Goal: Information Seeking & Learning: Learn about a topic

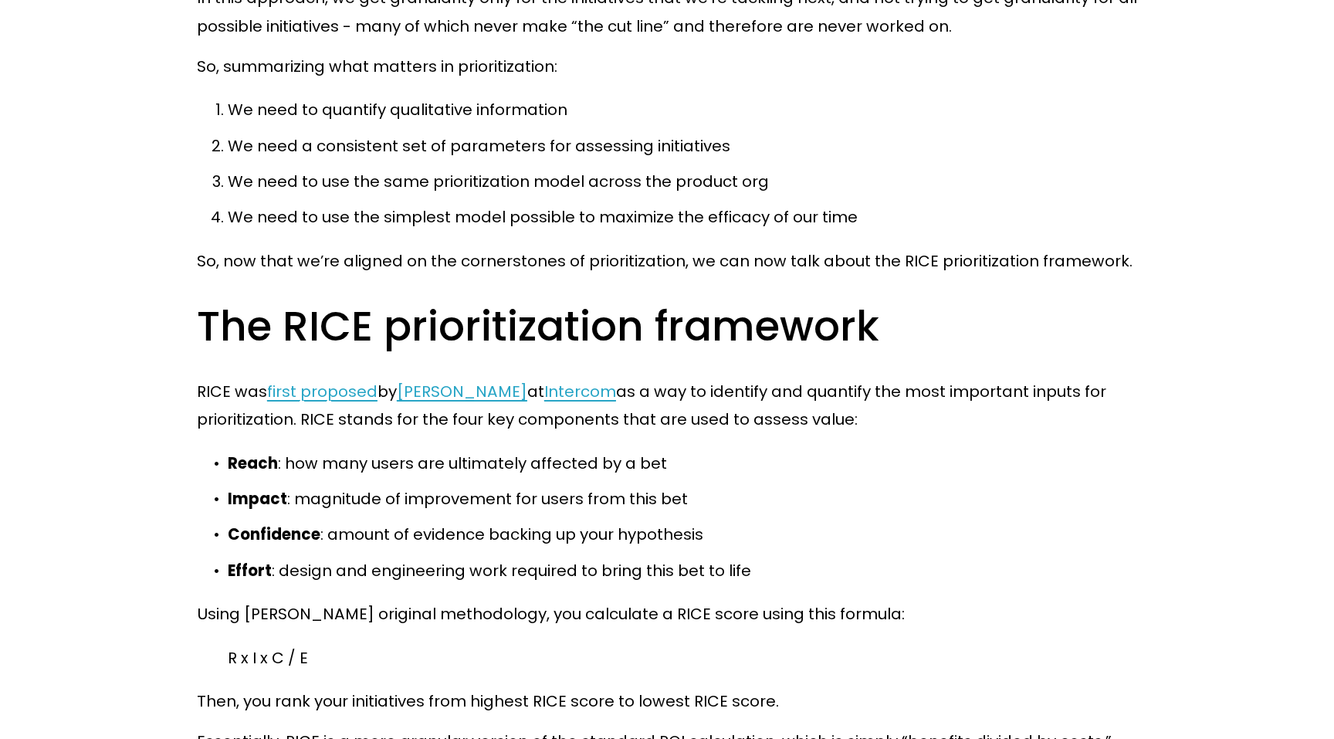
scroll to position [5292, 0]
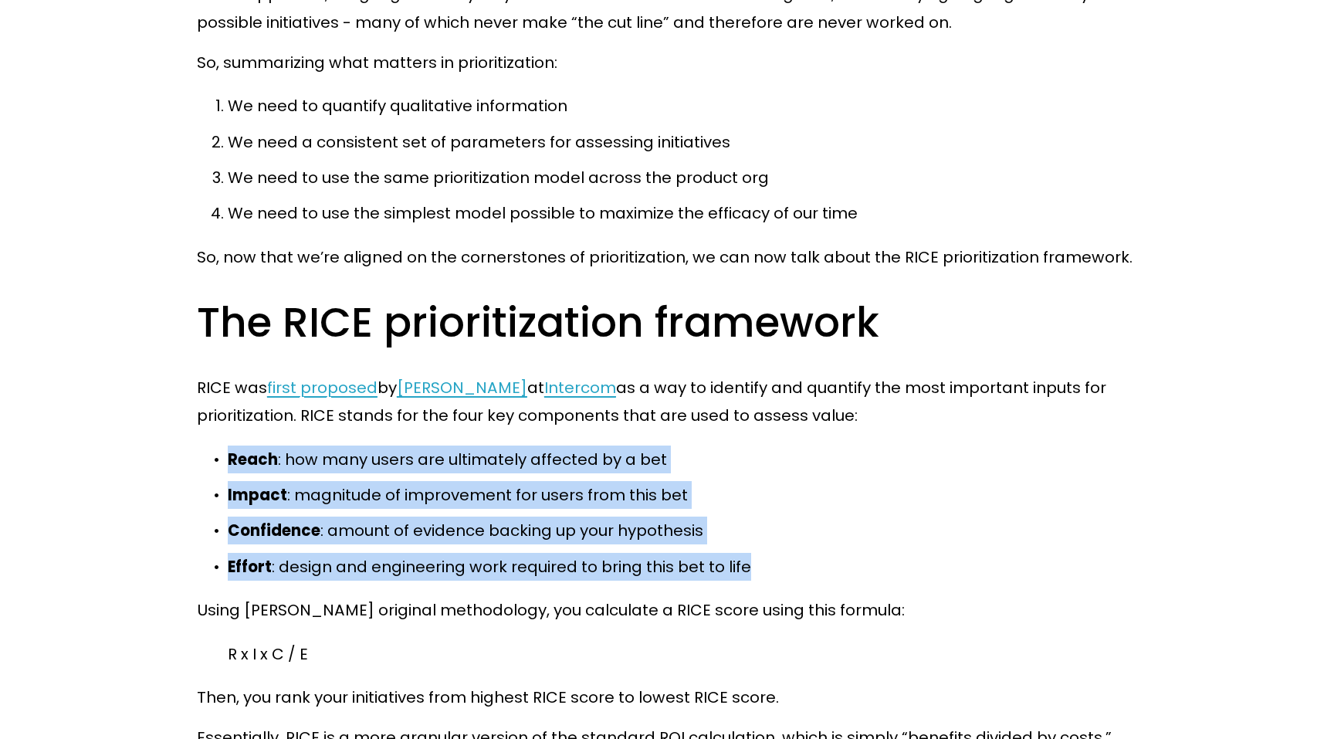
drag, startPoint x: 745, startPoint y: 538, endPoint x: 215, endPoint y: 430, distance: 541.8
click at [215, 445] on ul "Reach : how many users are ultimately affected by a bet Impact : magnitude of i…" at bounding box center [667, 512] width 940 height 135
copy ul "Reach : how many users are ultimately affected by a bet Impact : magnitude of i…"
click at [194, 478] on div "As product managers, we have limited resources. We can’t pursue every initiativ…" at bounding box center [667, 145] width 966 height 9157
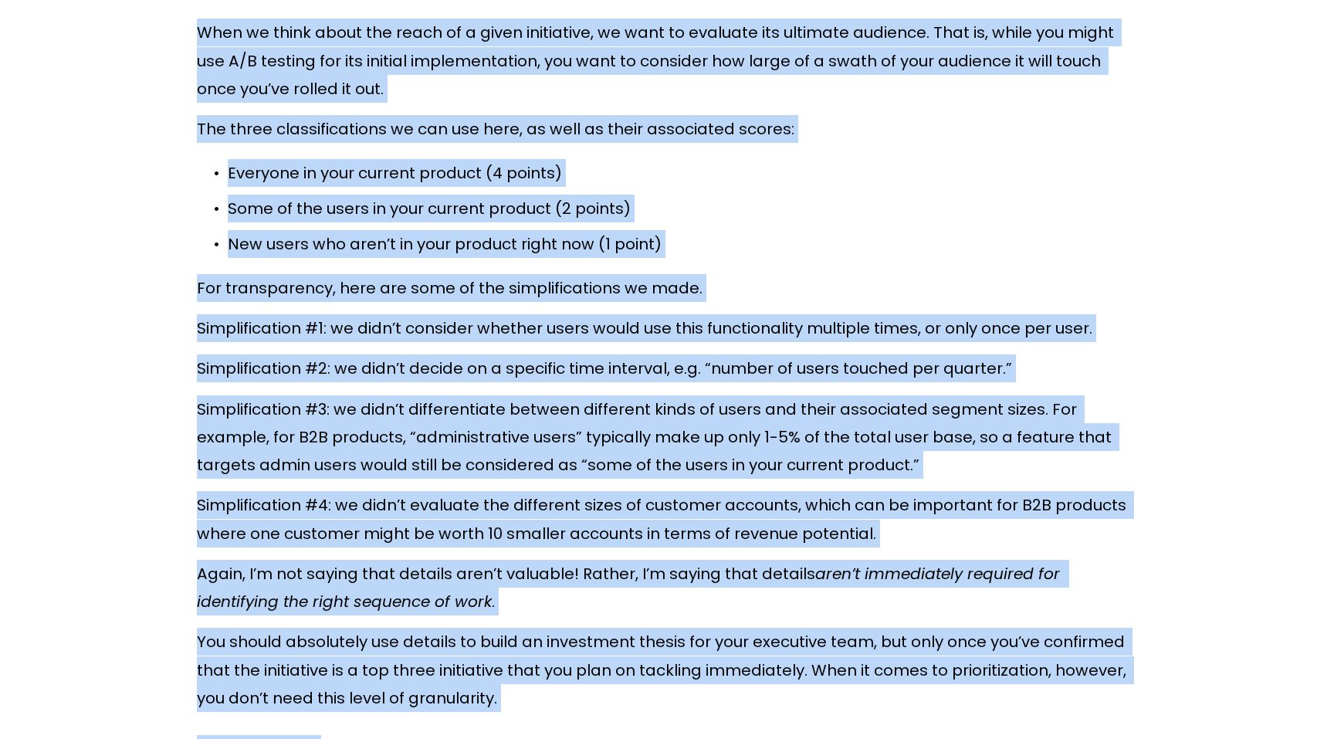
scroll to position [6707, 0]
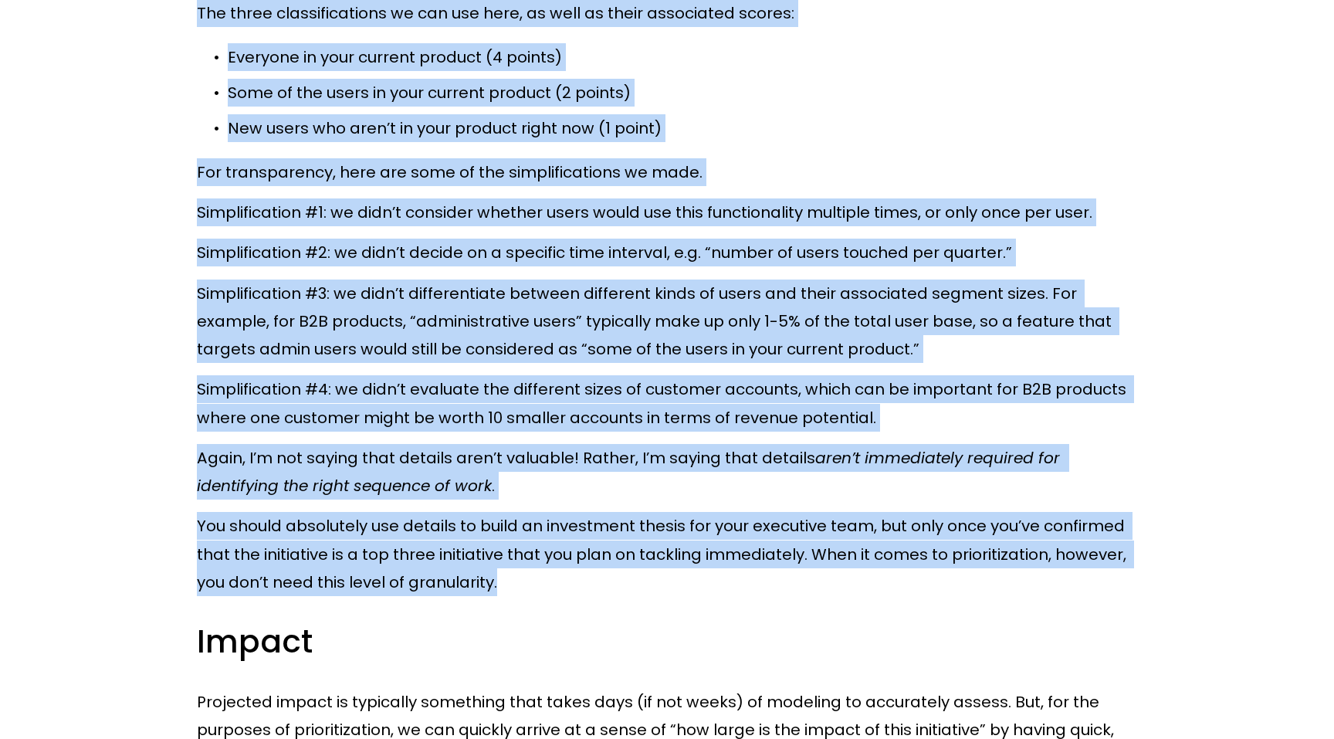
drag, startPoint x: 198, startPoint y: 201, endPoint x: 920, endPoint y: 562, distance: 807.2
copy div "Lore ip dolor sitam con adipi el s doeiu temporinci, ut labo et dolorema ali en…"
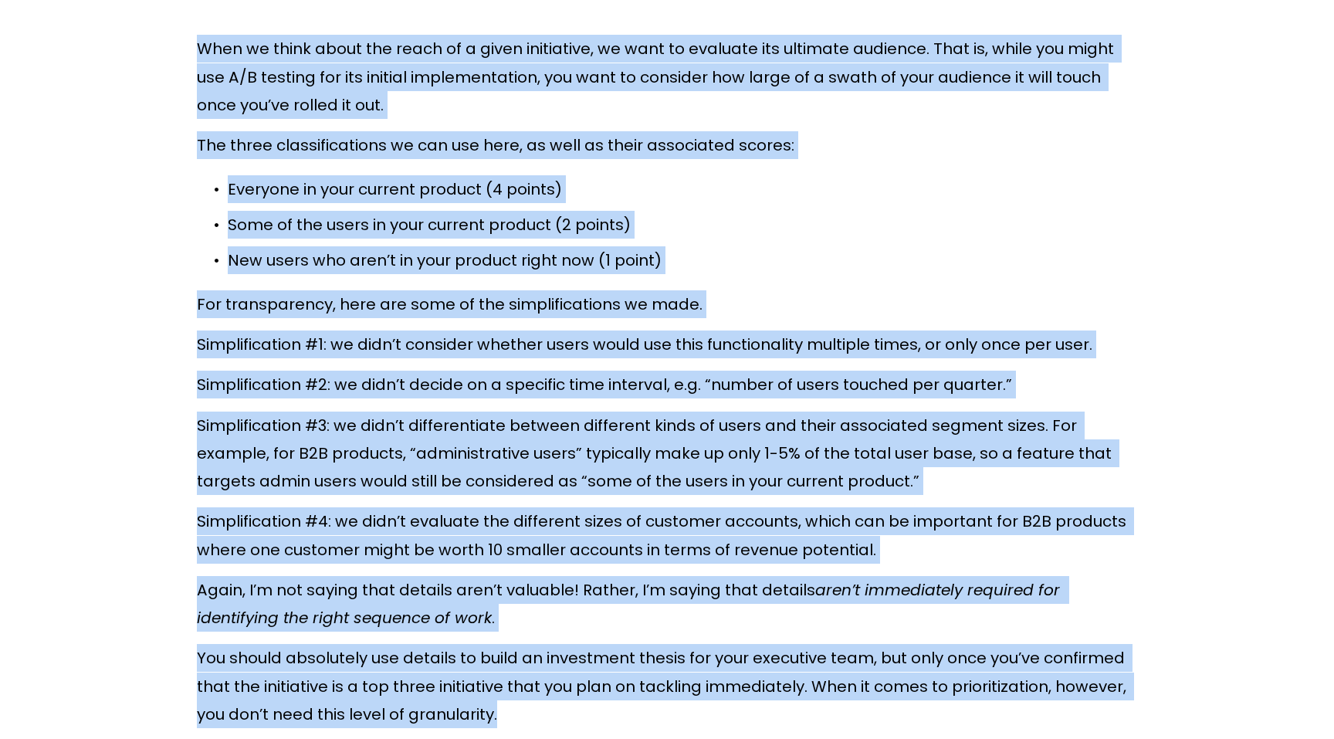
scroll to position [6499, 0]
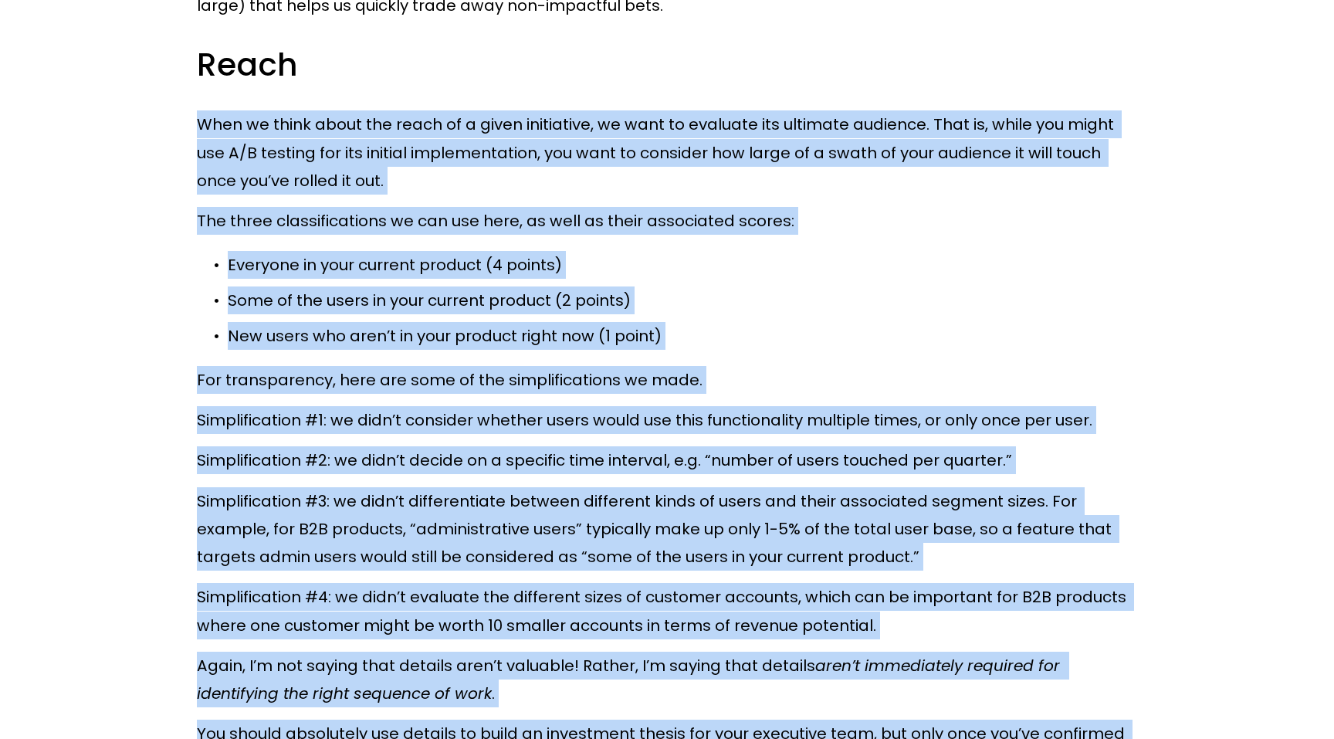
click at [400, 207] on p "The three classifications we can use here, as well as their associated scores:" at bounding box center [667, 221] width 940 height 28
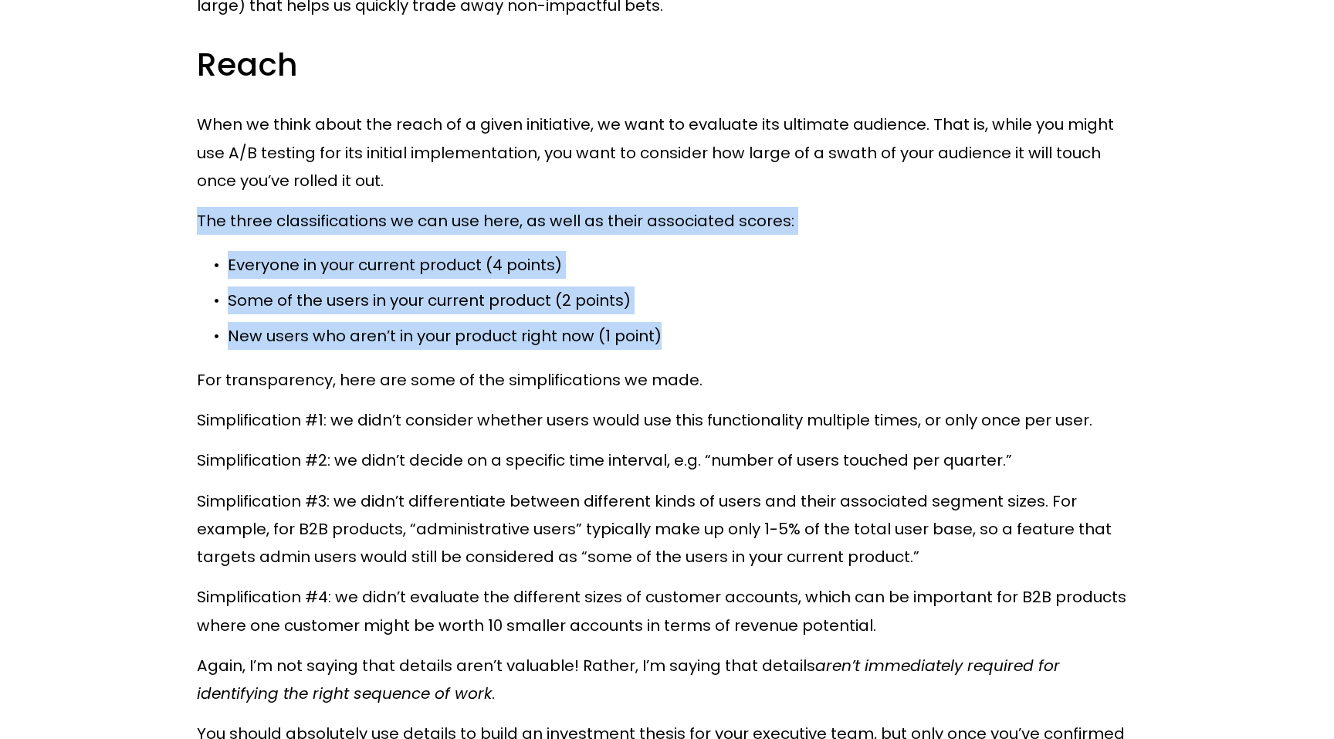
drag, startPoint x: 664, startPoint y: 303, endPoint x: 191, endPoint y: 197, distance: 485.7
copy div "The three classifications we can use here, as well as their associated scores: …"
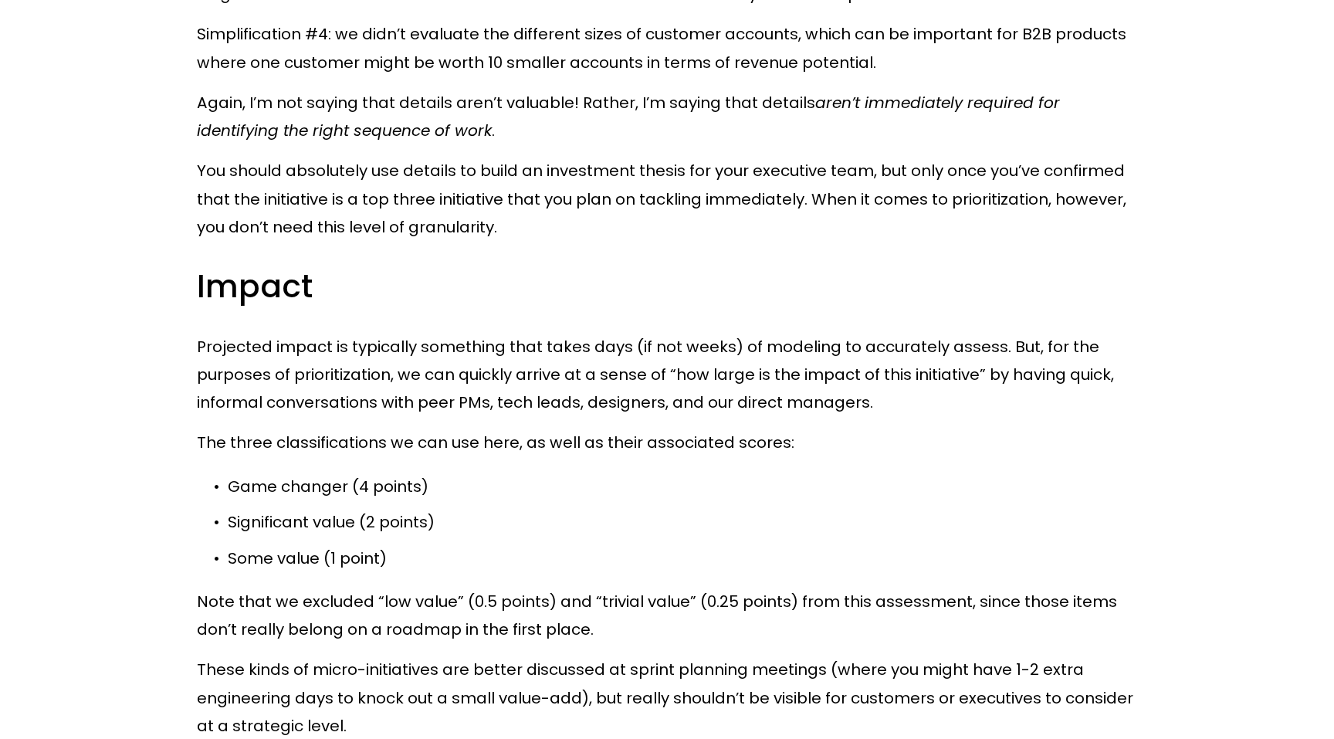
scroll to position [7067, 0]
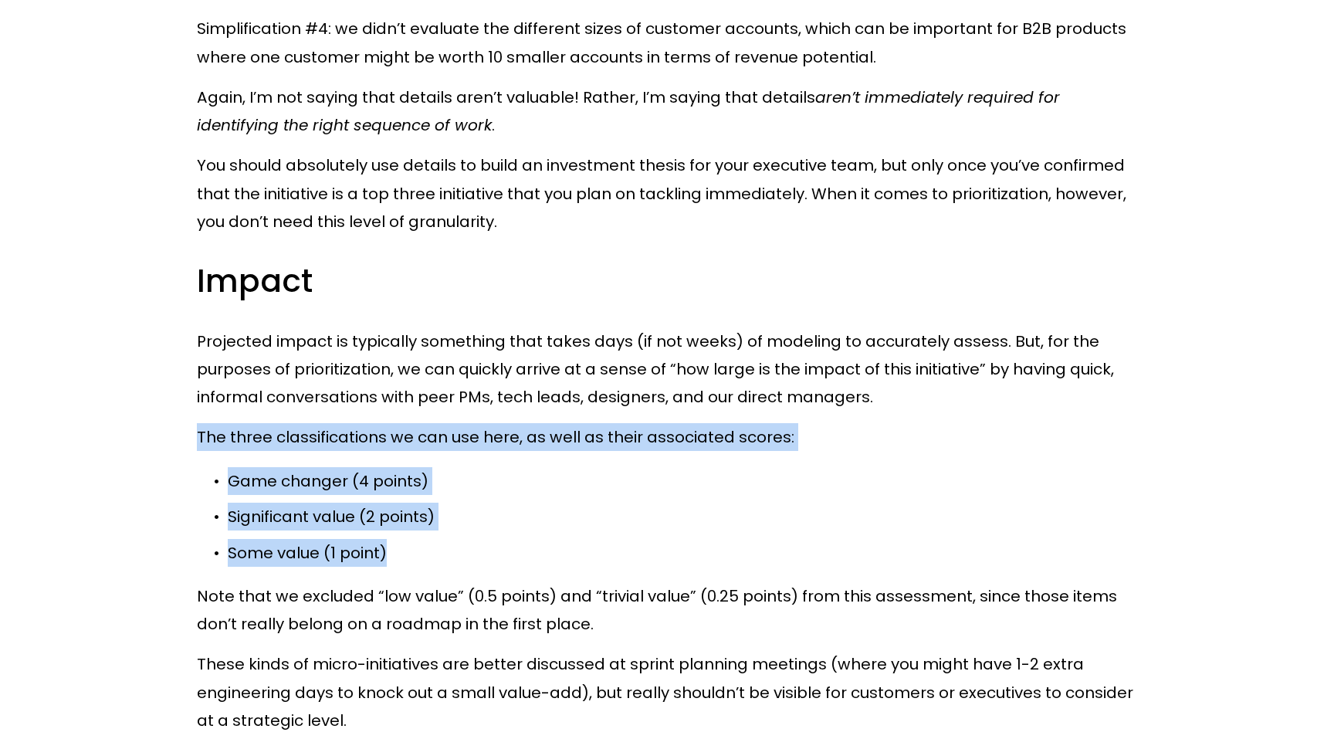
drag, startPoint x: 198, startPoint y: 402, endPoint x: 433, endPoint y: 516, distance: 261.6
copy div "The three classifications we can use here, as well as their associated scores: …"
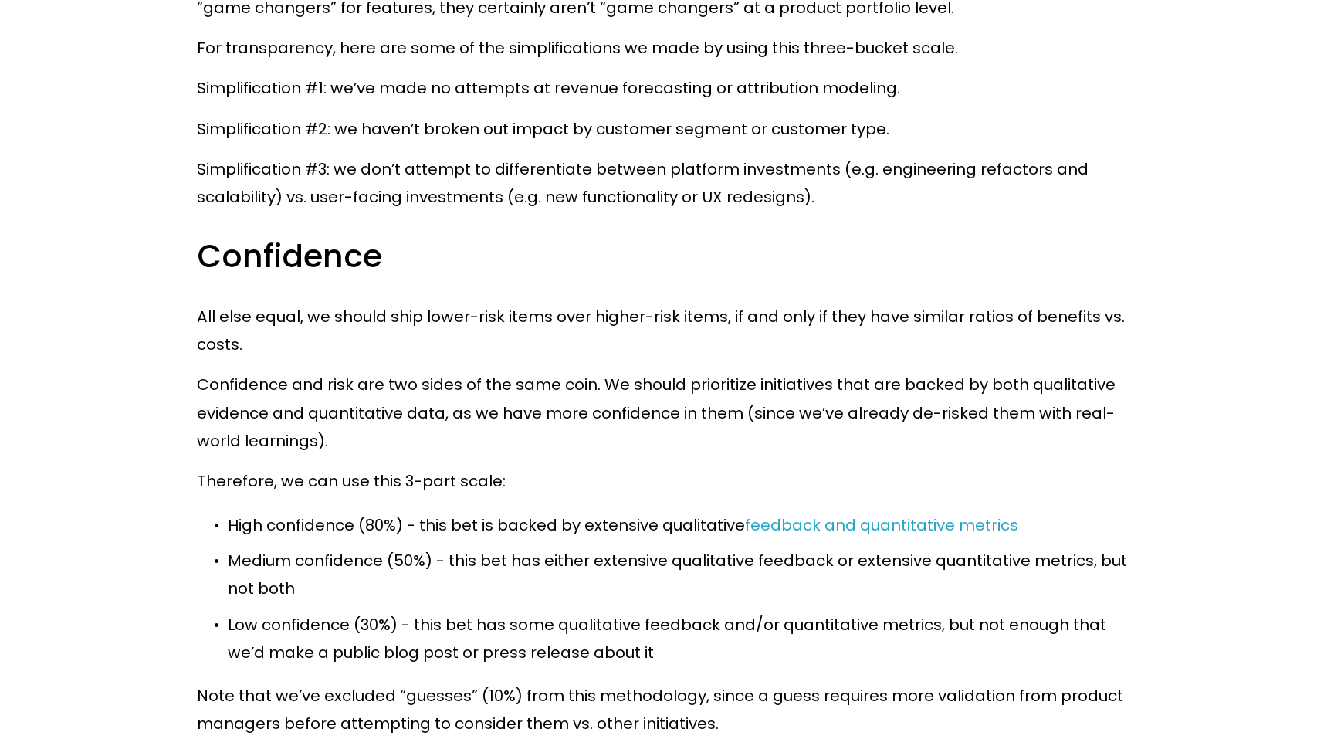
scroll to position [7946, 0]
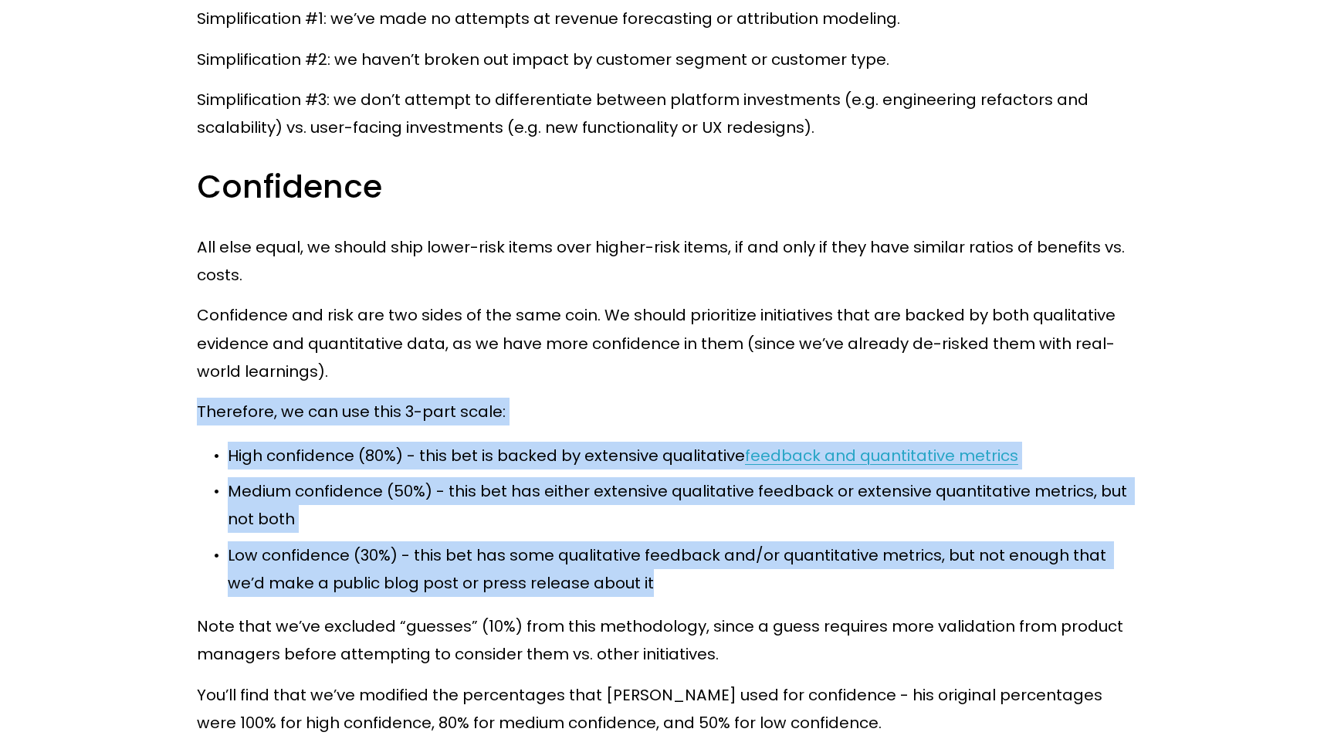
drag, startPoint x: 197, startPoint y: 379, endPoint x: 1229, endPoint y: 555, distance: 1046.7
copy div "Therefore, we can use this 3-part scale: High confidence (80%) - this bet is ba…"
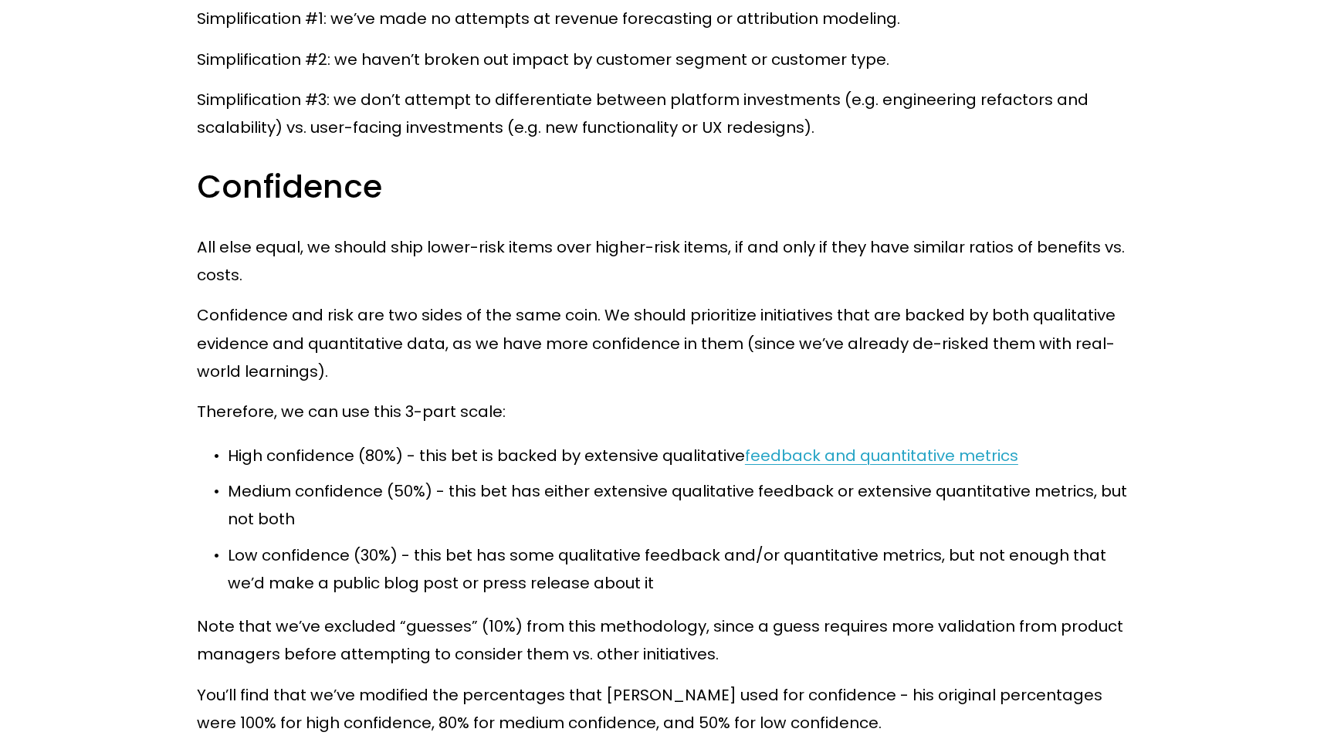
click at [312, 166] on h3 "Confidence" at bounding box center [667, 187] width 940 height 42
copy h3 "Confidence"
drag, startPoint x: 1025, startPoint y: 427, endPoint x: 750, endPoint y: 429, distance: 274.7
click at [750, 441] on p "High confidence (80%) - this bet is backed by extensive qualitative feedback an…" at bounding box center [682, 455] width 909 height 28
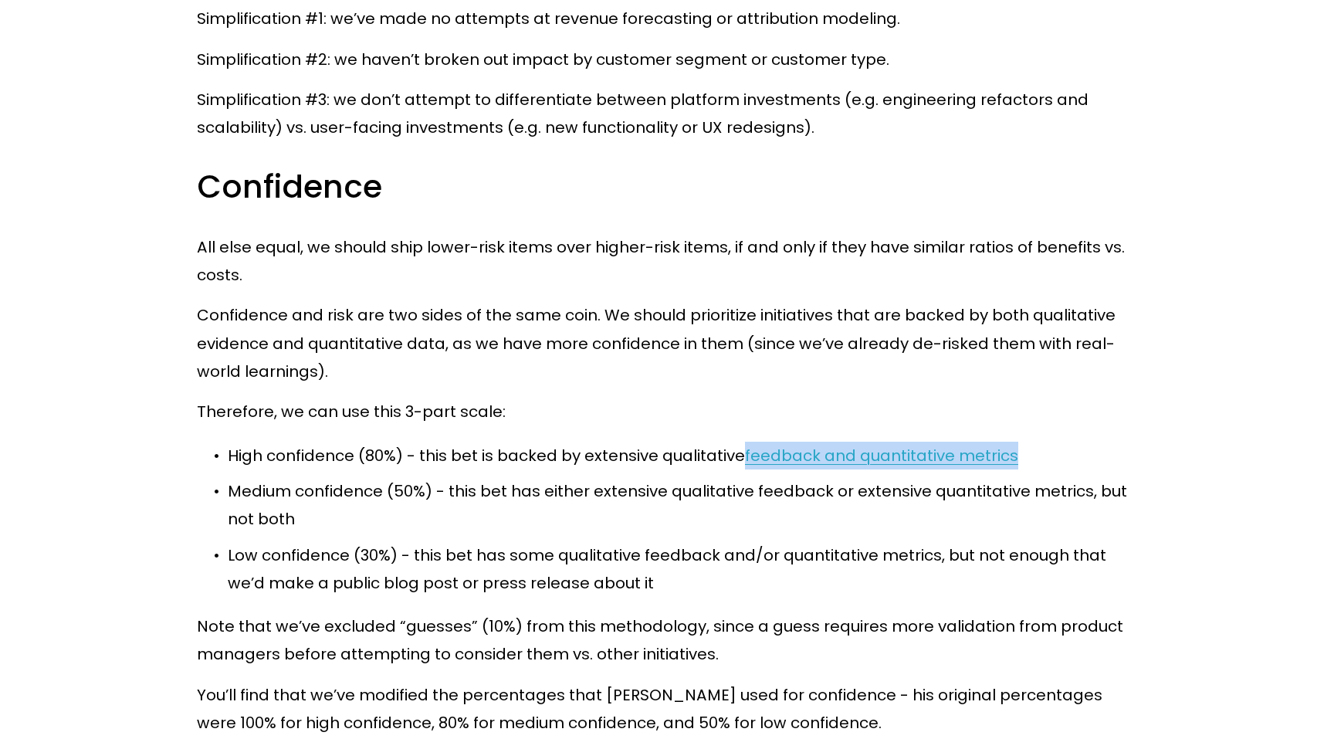
copy link "feedback and quantitative metrics"
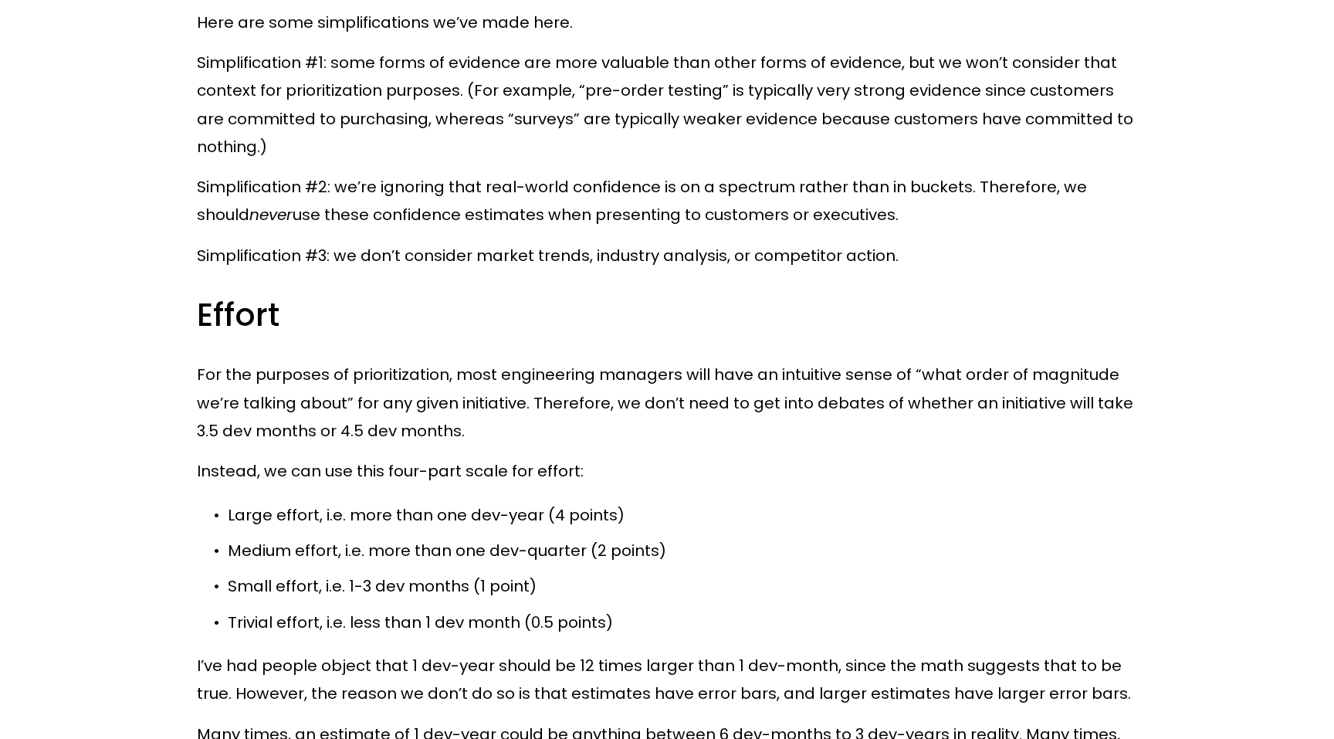
scroll to position [8761, 0]
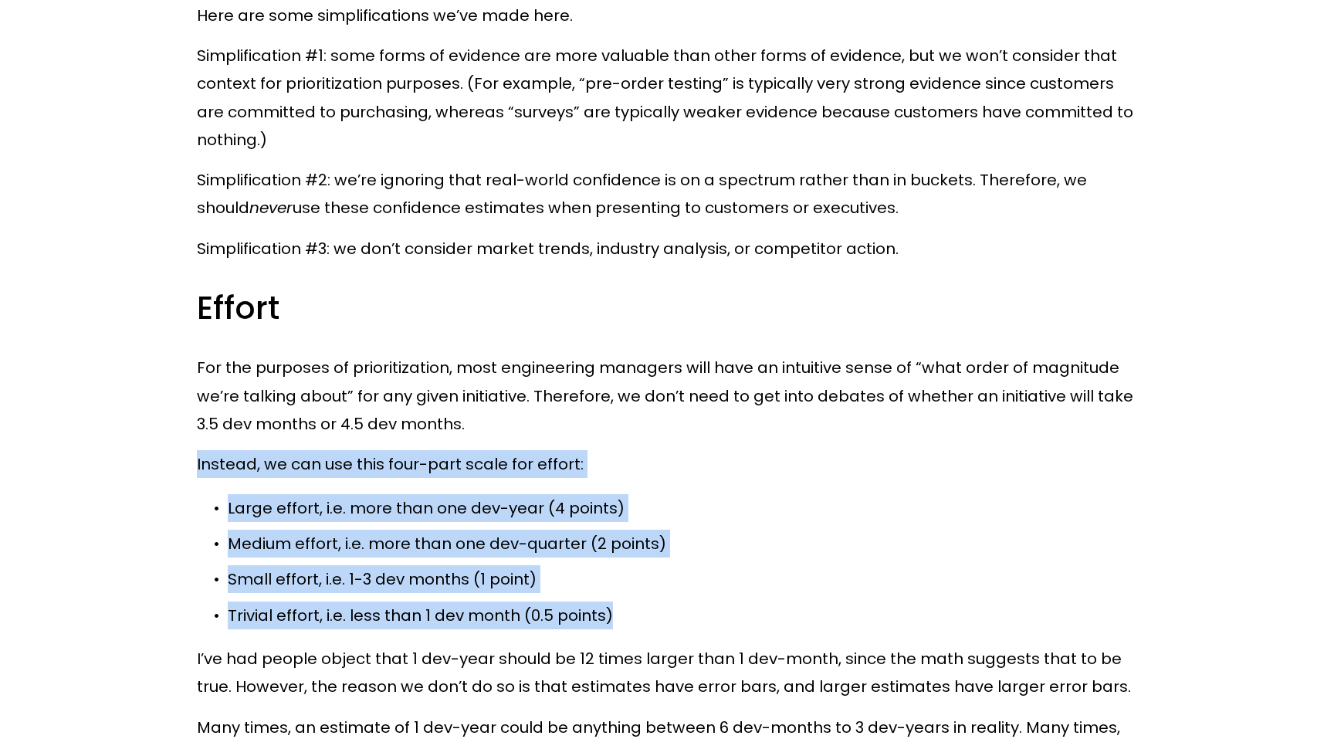
drag, startPoint x: 617, startPoint y: 581, endPoint x: 188, endPoint y: 435, distance: 453.2
copy div "Instead, we can use this four-part scale for effort: Large effort, i.e. more th…"
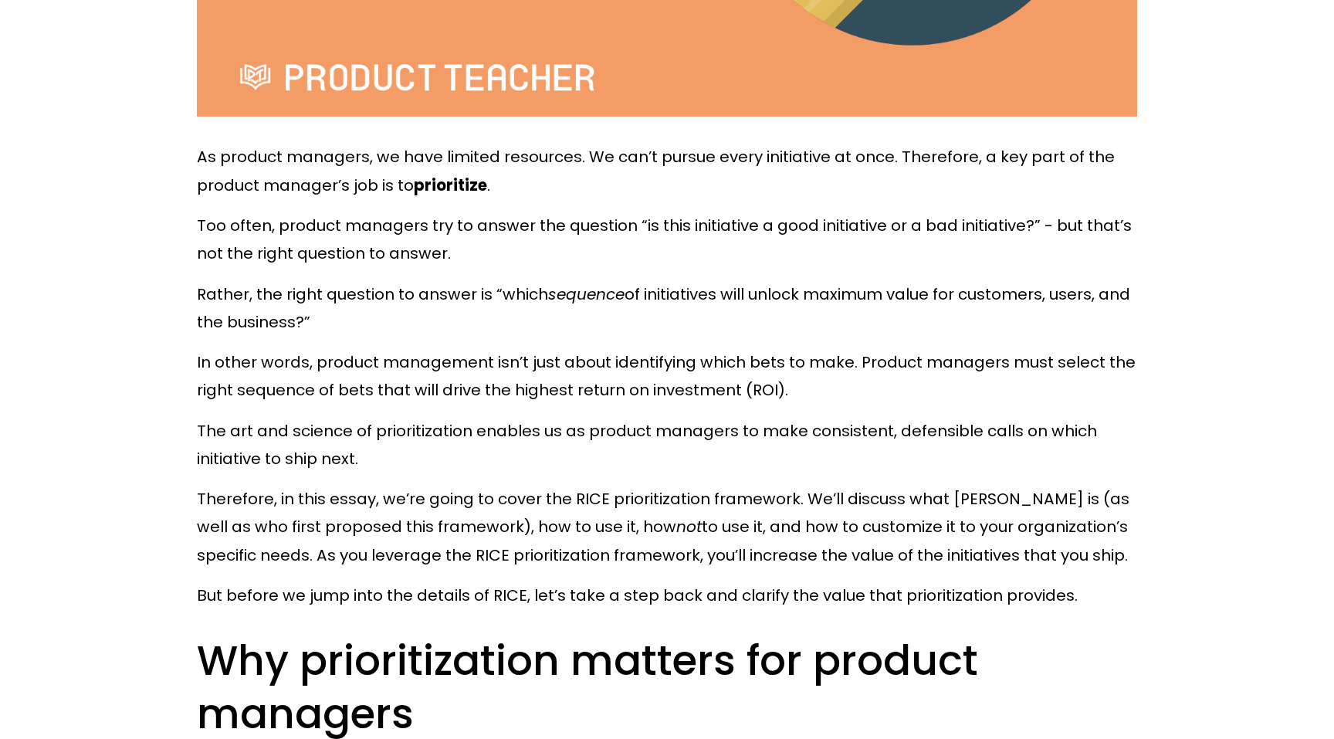
scroll to position [735, 0]
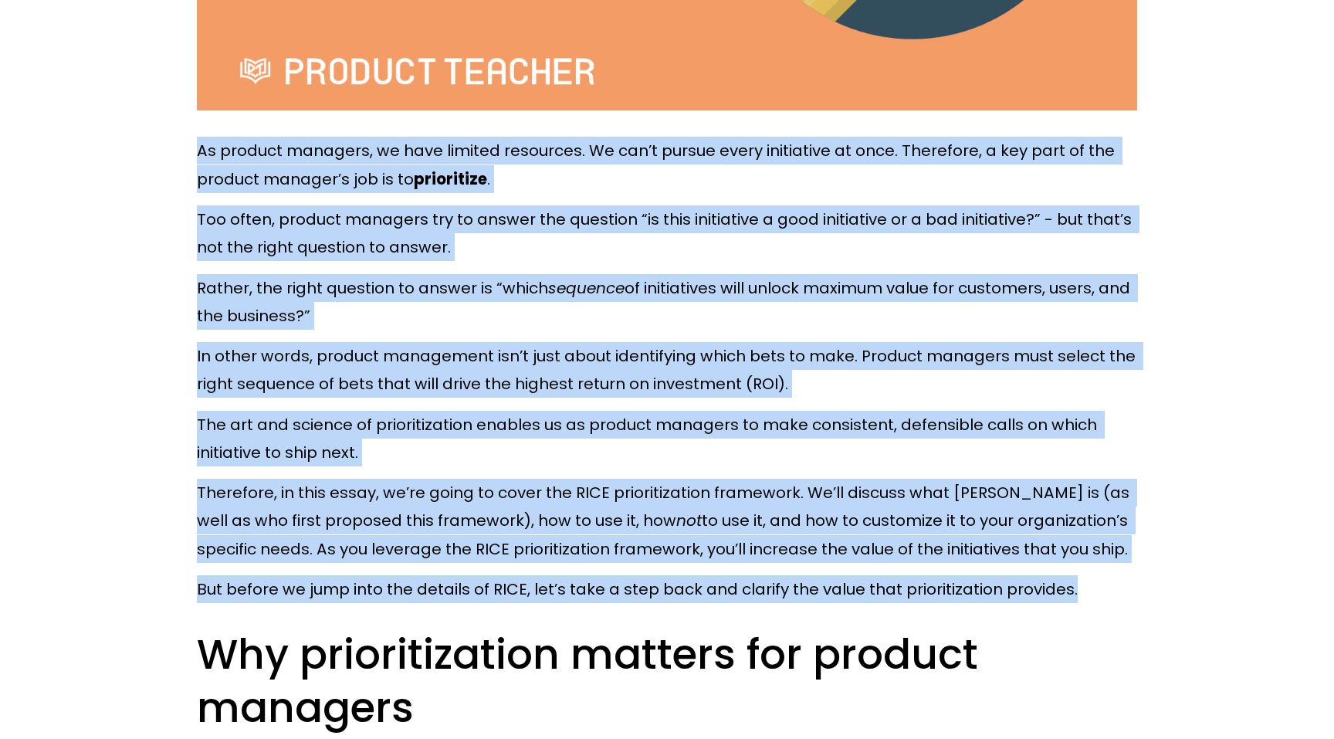
drag, startPoint x: 198, startPoint y: 146, endPoint x: 1104, endPoint y: 587, distance: 1007.5
copy div "Lo ipsumdo sitametc, ad elit seddoei temporinc. Ut lab’e dolore magna aliquaeni…"
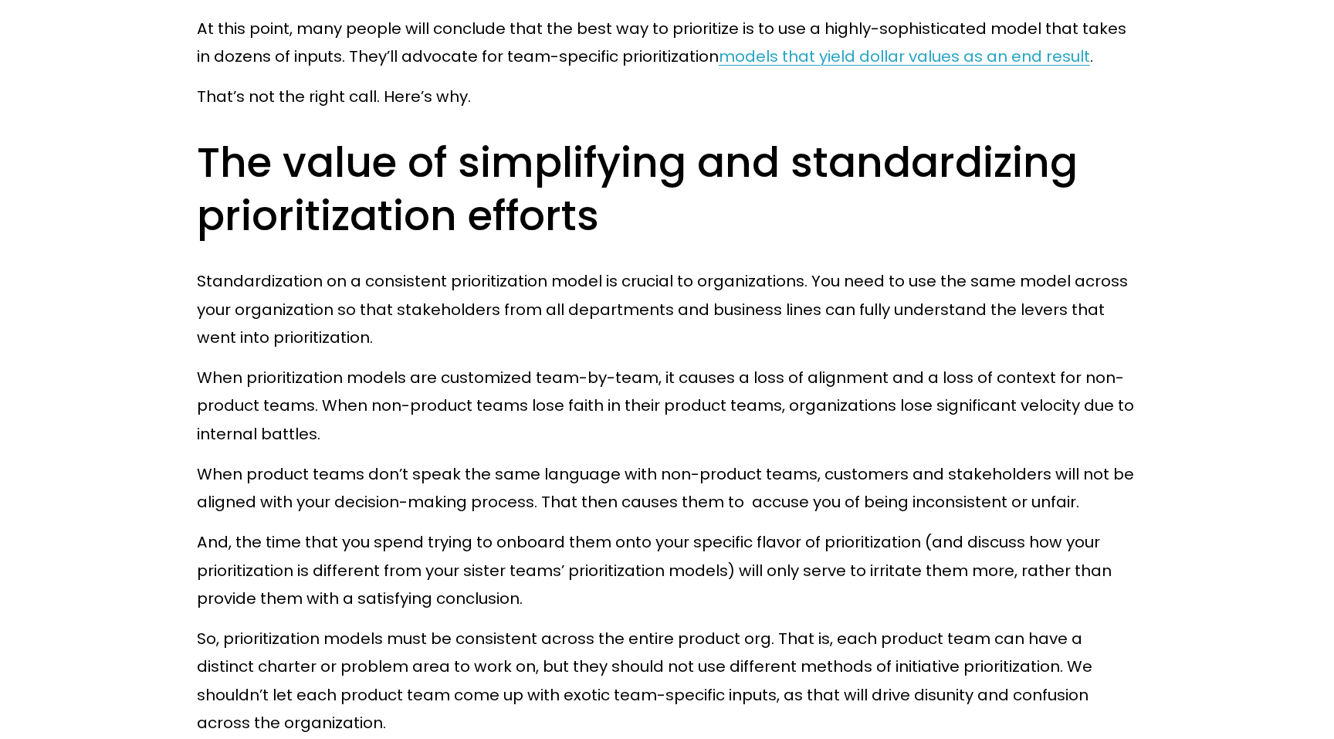
scroll to position [3545, 0]
